Goal: Task Accomplishment & Management: Manage account settings

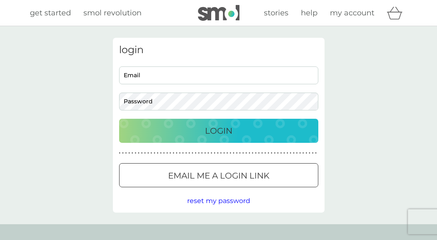
type input "[PERSON_NAME][EMAIL_ADDRESS][DOMAIN_NAME]"
click at [218, 132] on p "Login" at bounding box center [218, 130] width 27 height 13
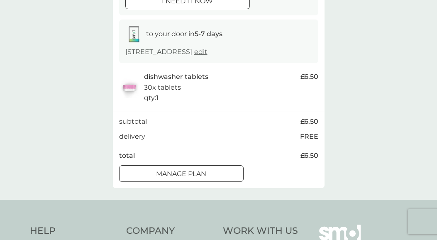
scroll to position [123, 0]
click at [214, 172] on div "Manage plan" at bounding box center [181, 173] width 124 height 11
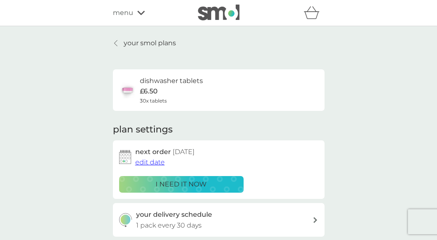
click at [154, 163] on span "edit date" at bounding box center [149, 162] width 29 height 8
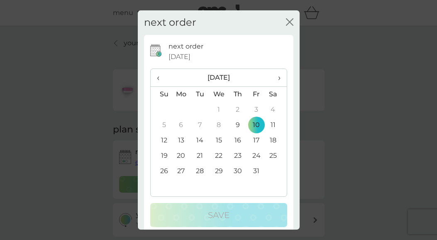
click at [250, 142] on td "17" at bounding box center [256, 140] width 19 height 15
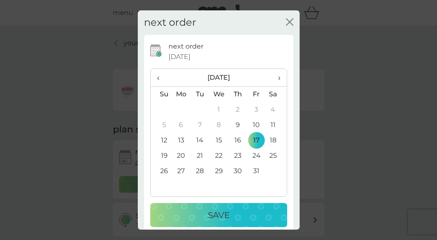
click at [232, 207] on button "Save" at bounding box center [218, 215] width 137 height 24
